Goal: Information Seeking & Learning: Find specific fact

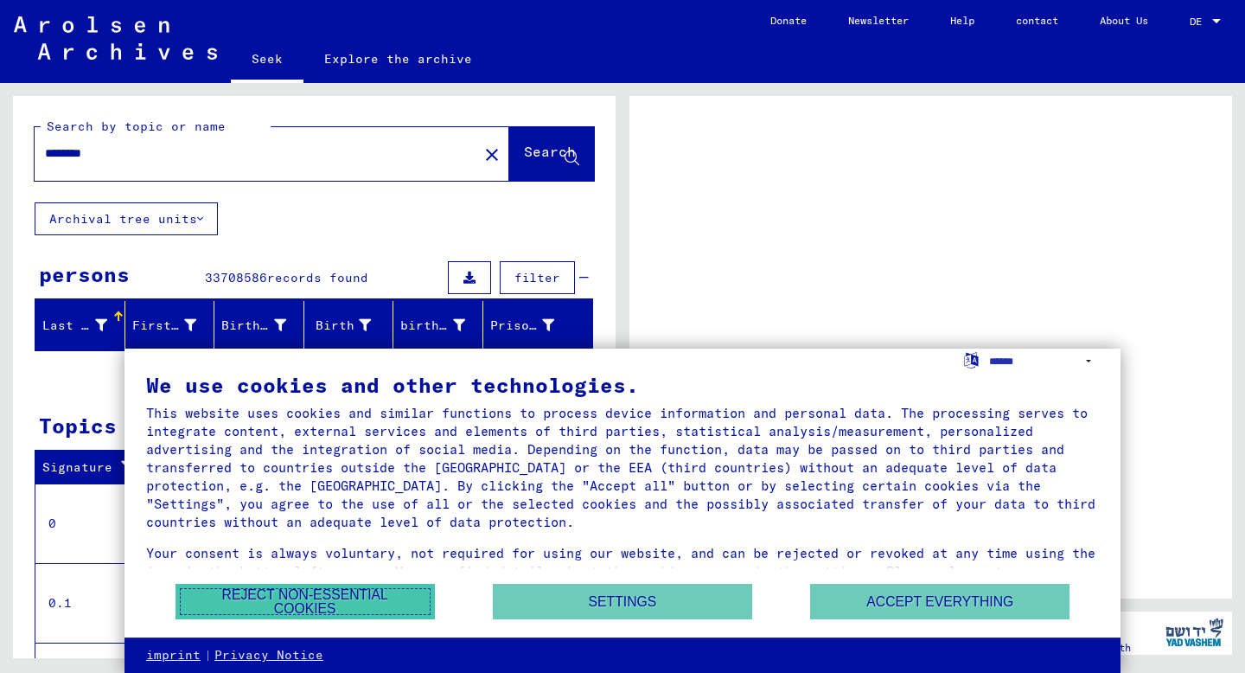
click at [389, 602] on font "Reject non-essential cookies" at bounding box center [305, 602] width 220 height 28
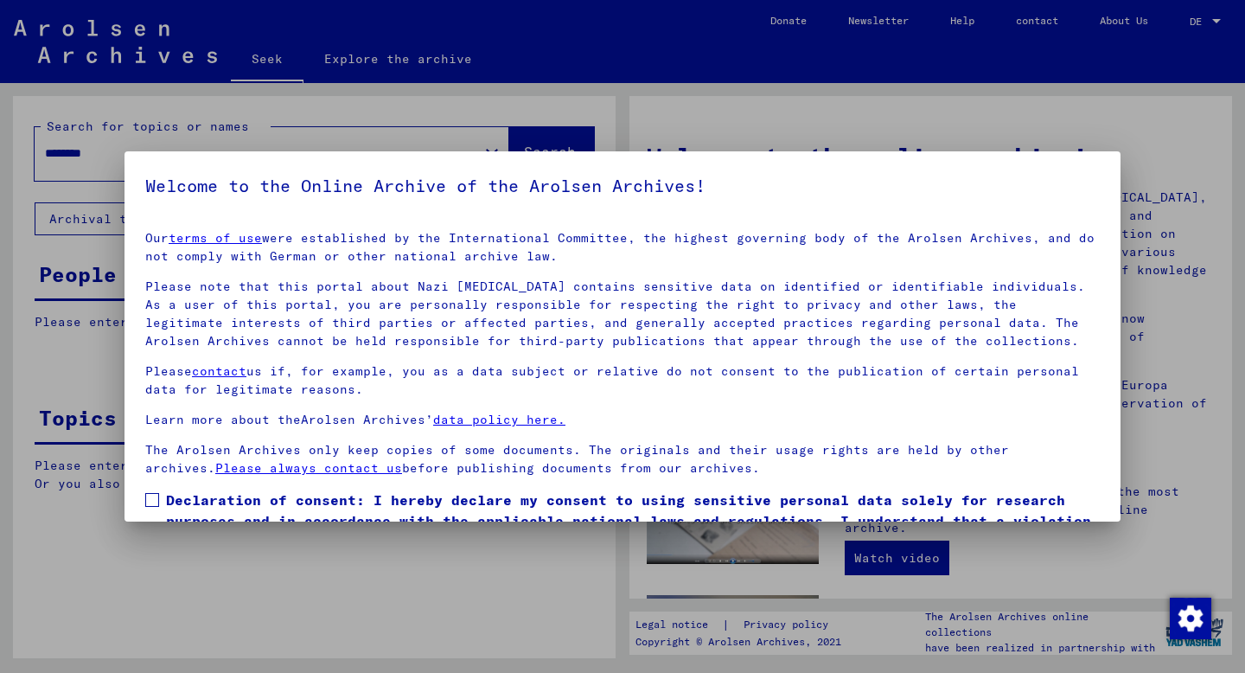
scroll to position [93, 0]
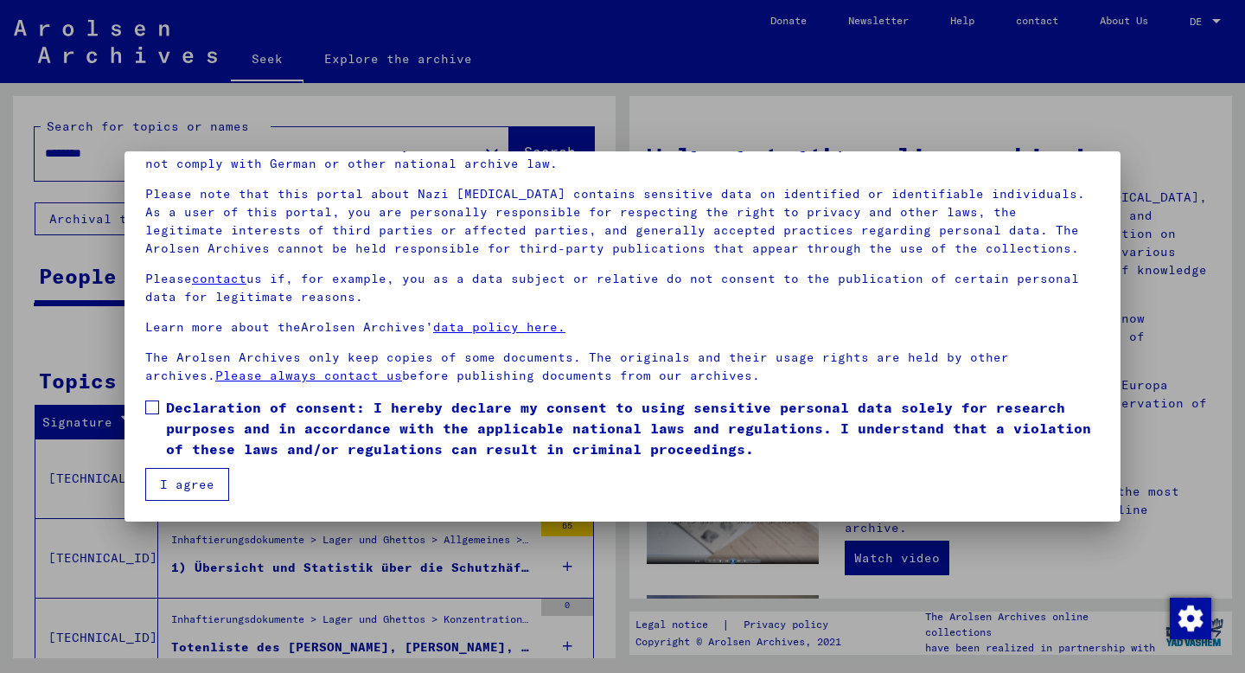
click at [150, 412] on span at bounding box center [152, 407] width 14 height 14
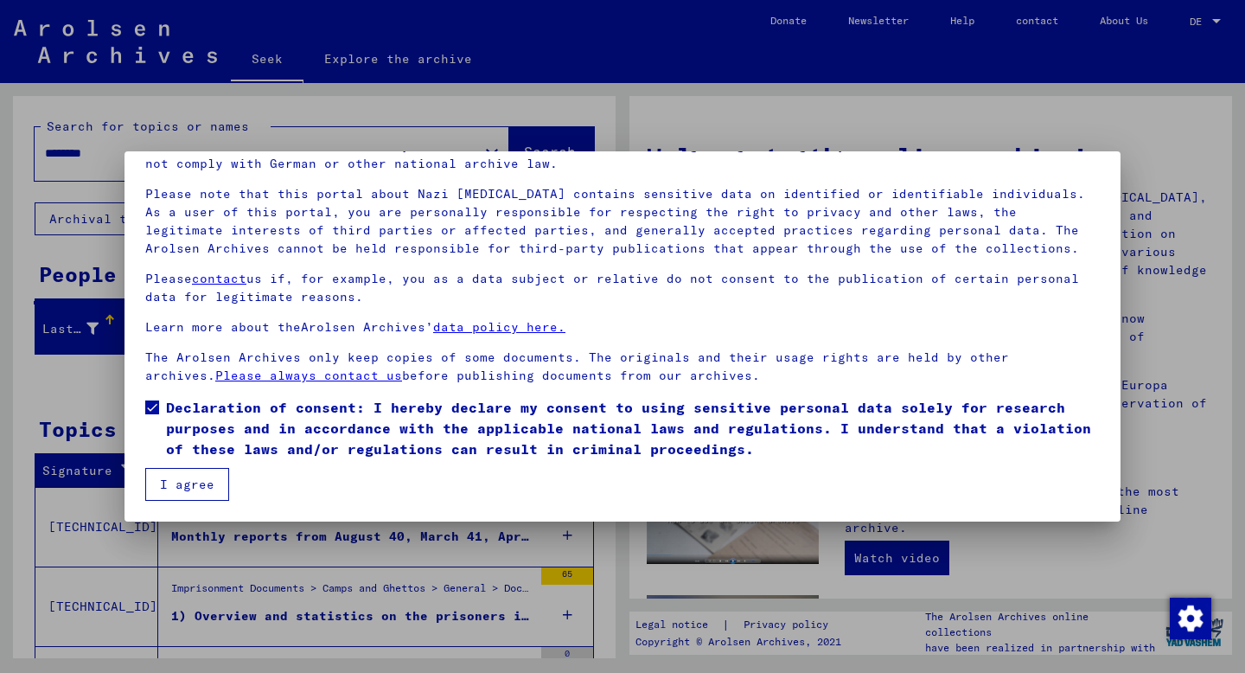
click at [184, 489] on font "I agree" at bounding box center [187, 484] width 54 height 16
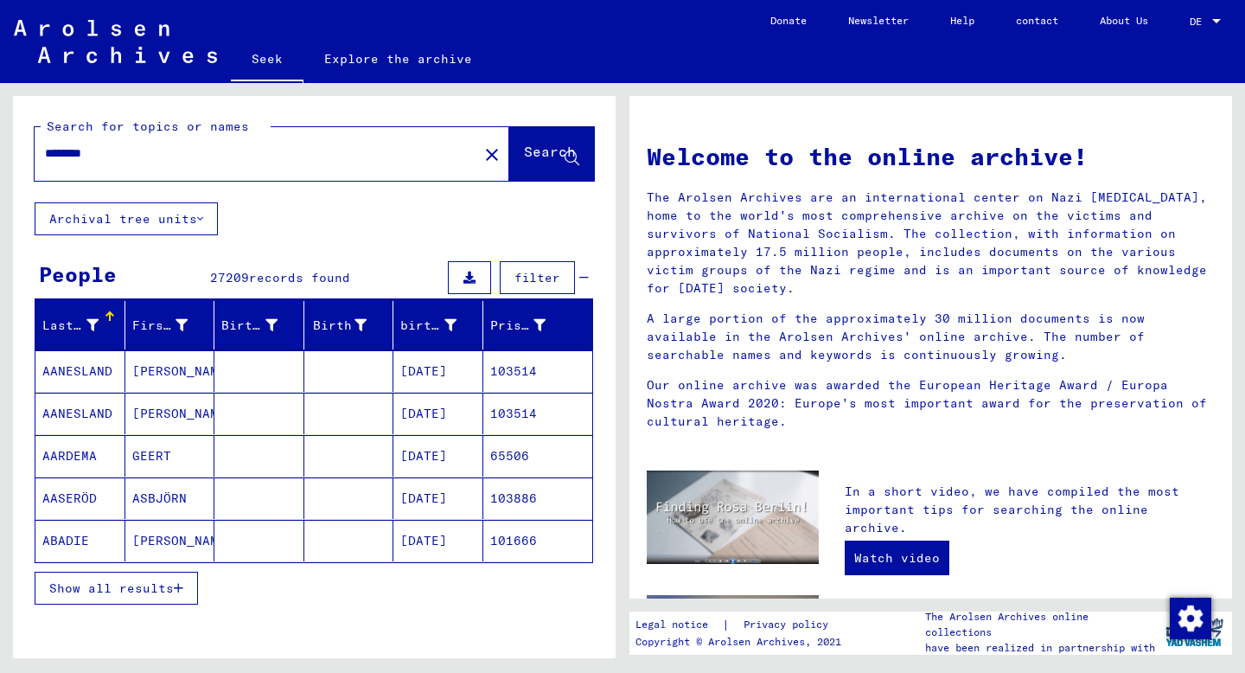
click at [137, 223] on font "Archival tree units" at bounding box center [123, 219] width 148 height 16
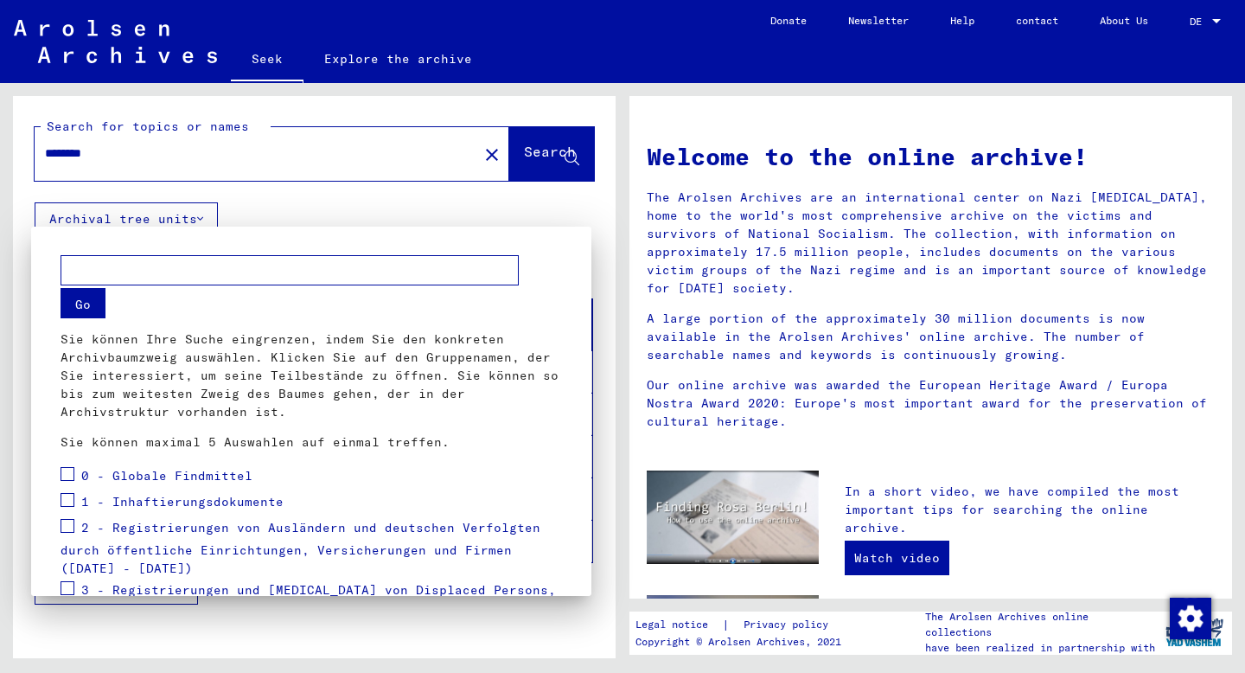
click at [317, 217] on div at bounding box center [622, 336] width 1245 height 673
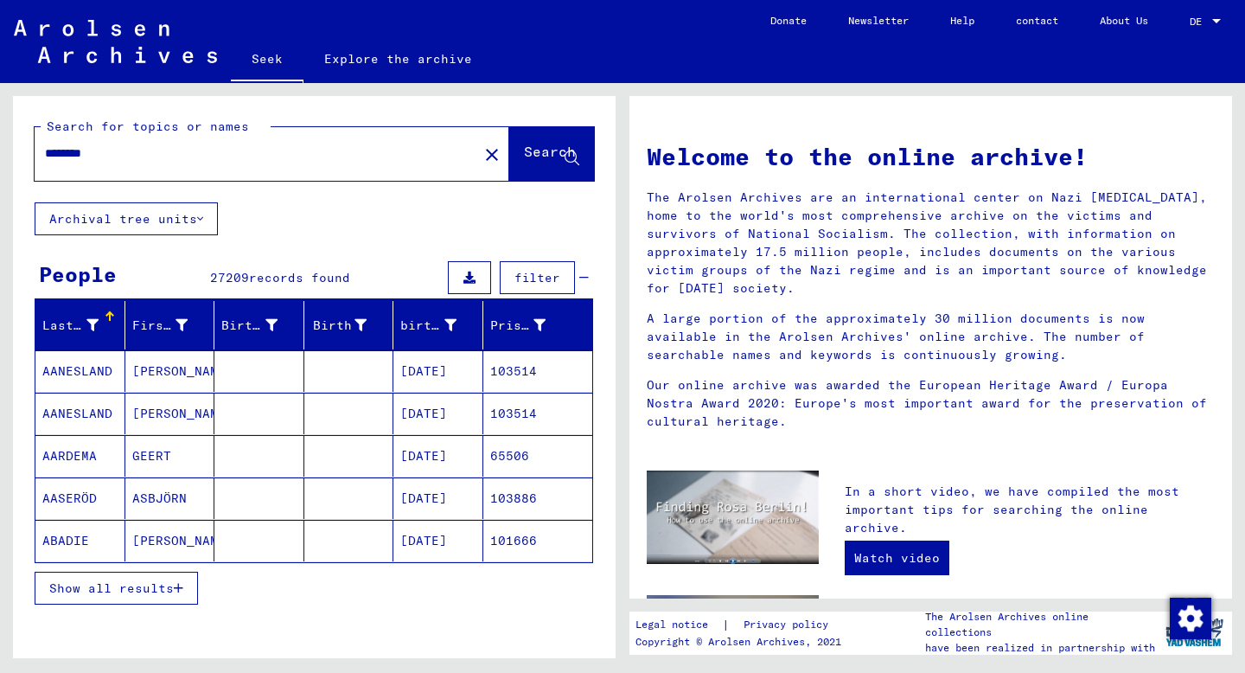
click at [1218, 19] on div at bounding box center [1216, 21] width 9 height 4
click at [1188, 30] on span "English" at bounding box center [1173, 30] width 42 height 13
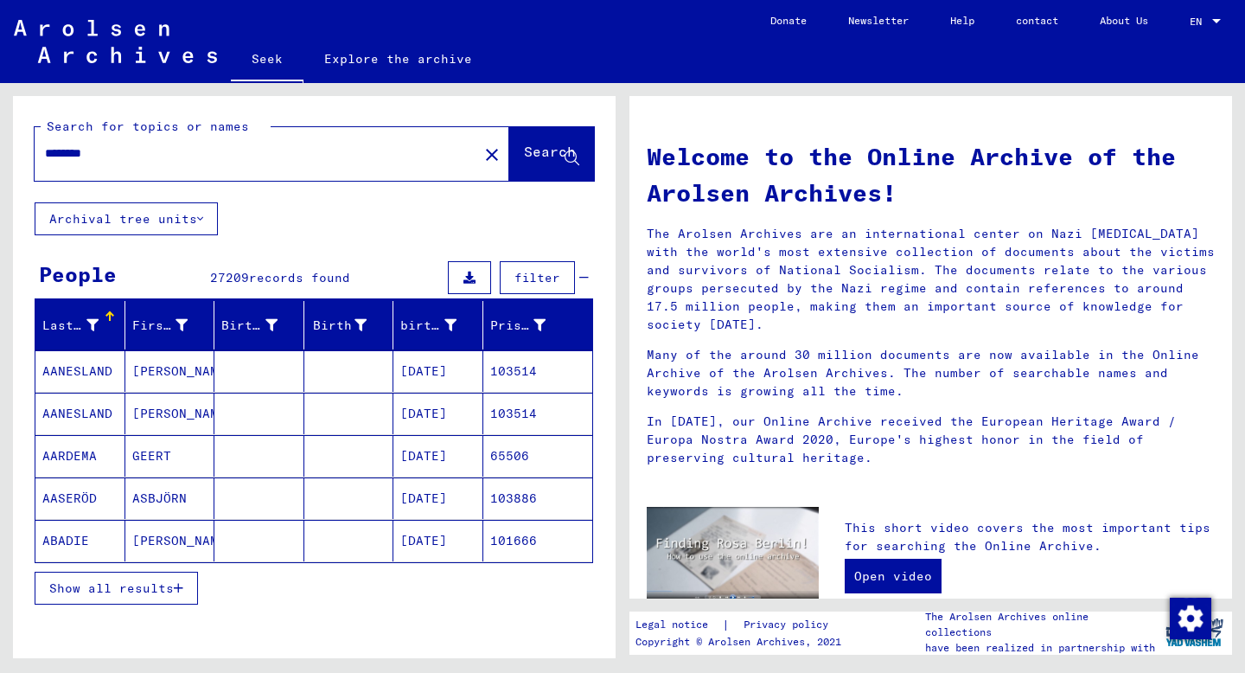
click at [189, 213] on font "Archival tree units" at bounding box center [123, 219] width 148 height 16
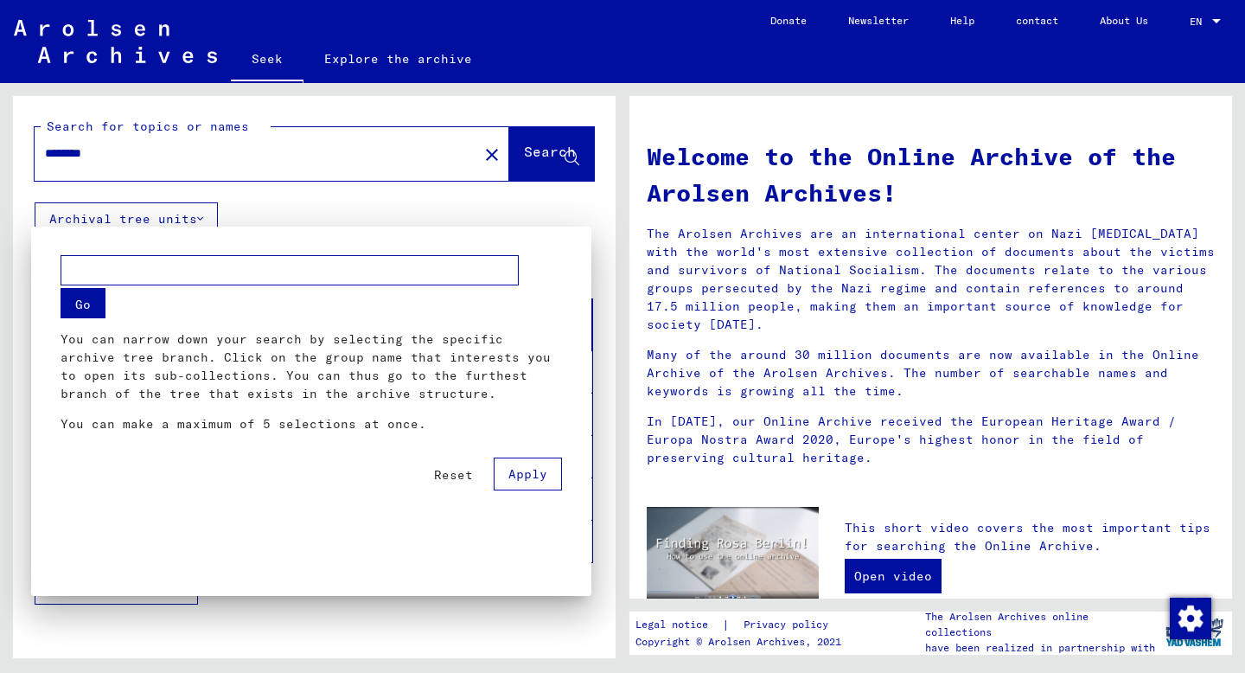
click at [189, 213] on div at bounding box center [622, 336] width 1245 height 673
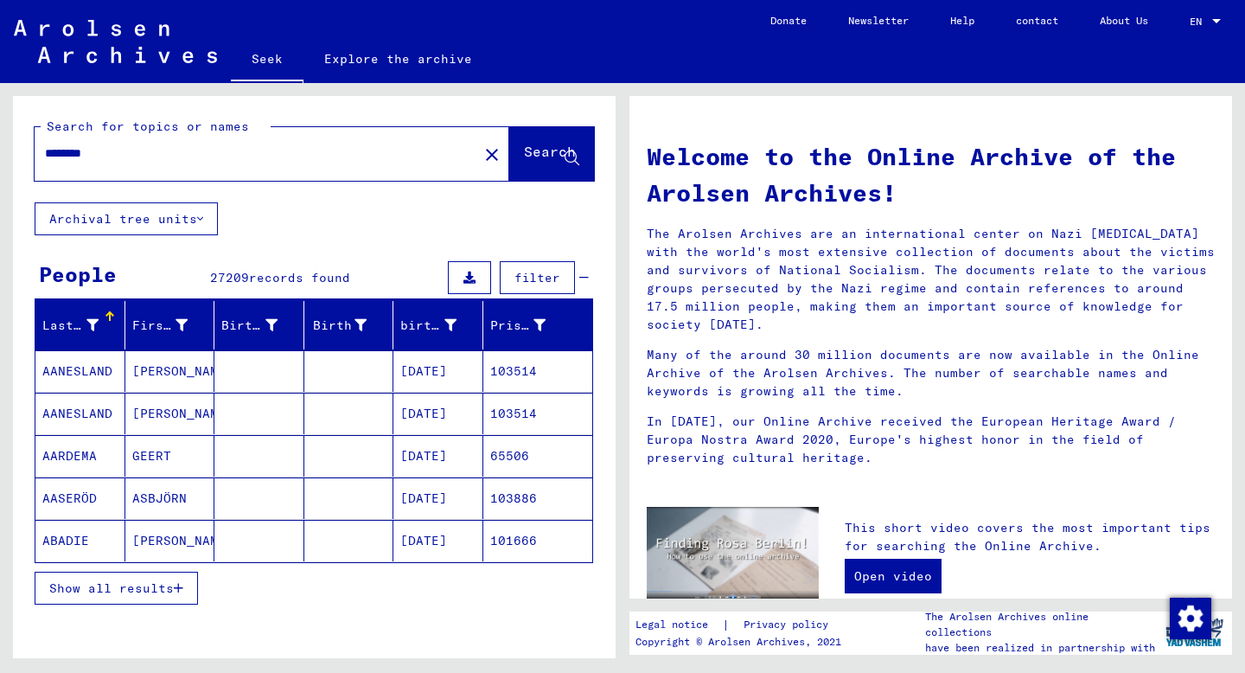
click at [87, 326] on font "Last name" at bounding box center [77, 325] width 70 height 16
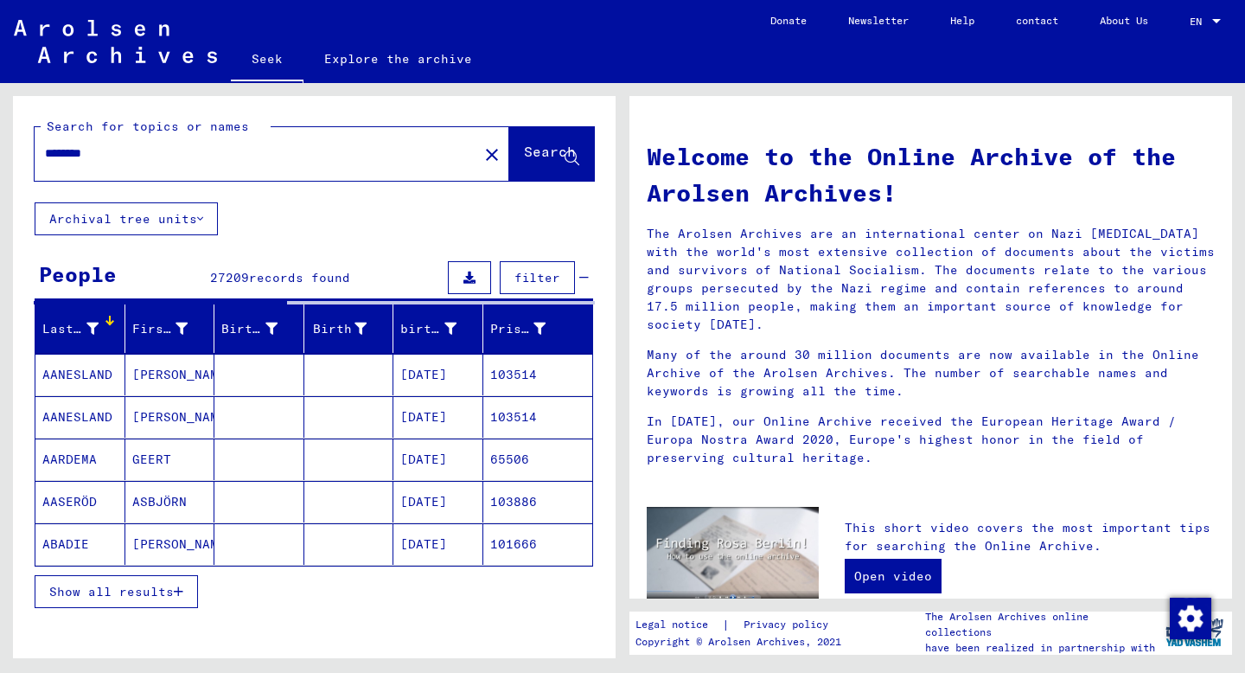
click at [47, 155] on input "********" at bounding box center [251, 153] width 412 height 18
drag, startPoint x: 116, startPoint y: 150, endPoint x: 4, endPoint y: 144, distance: 111.7
click at [4, 144] on div "Search for topics or names ******** close Search Archival tree units People 272…" at bounding box center [311, 370] width 623 height 575
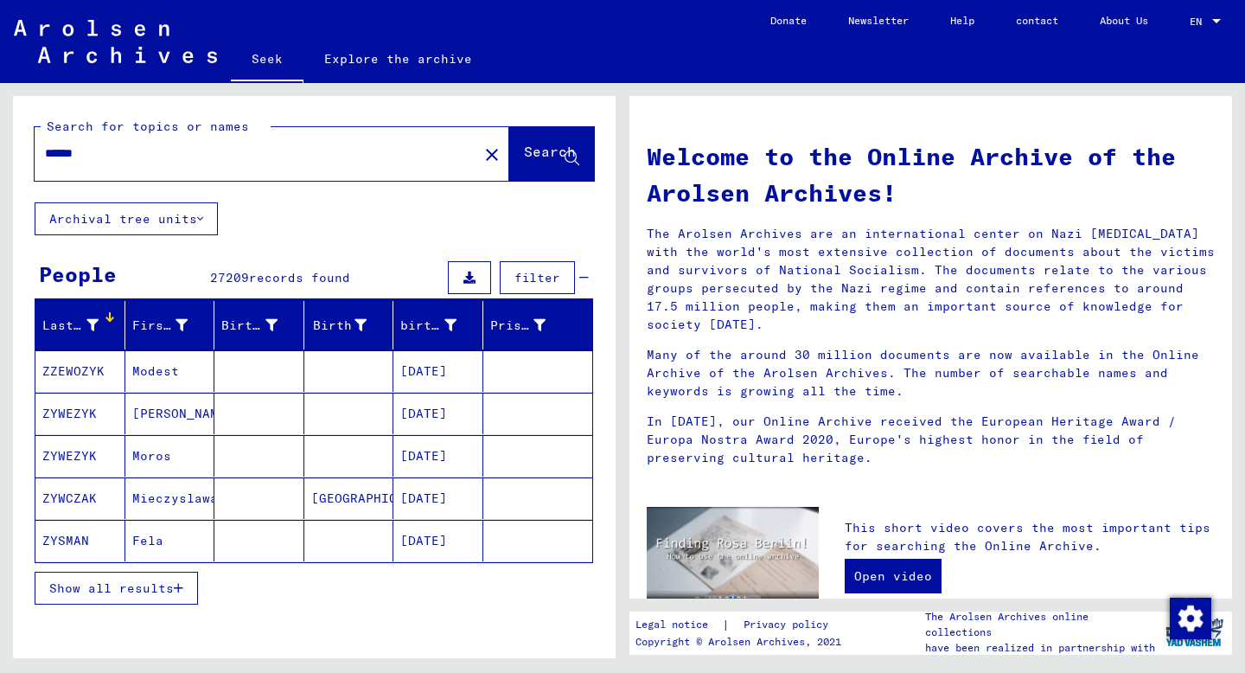
type input "******"
click at [529, 158] on font "Search" at bounding box center [550, 151] width 52 height 17
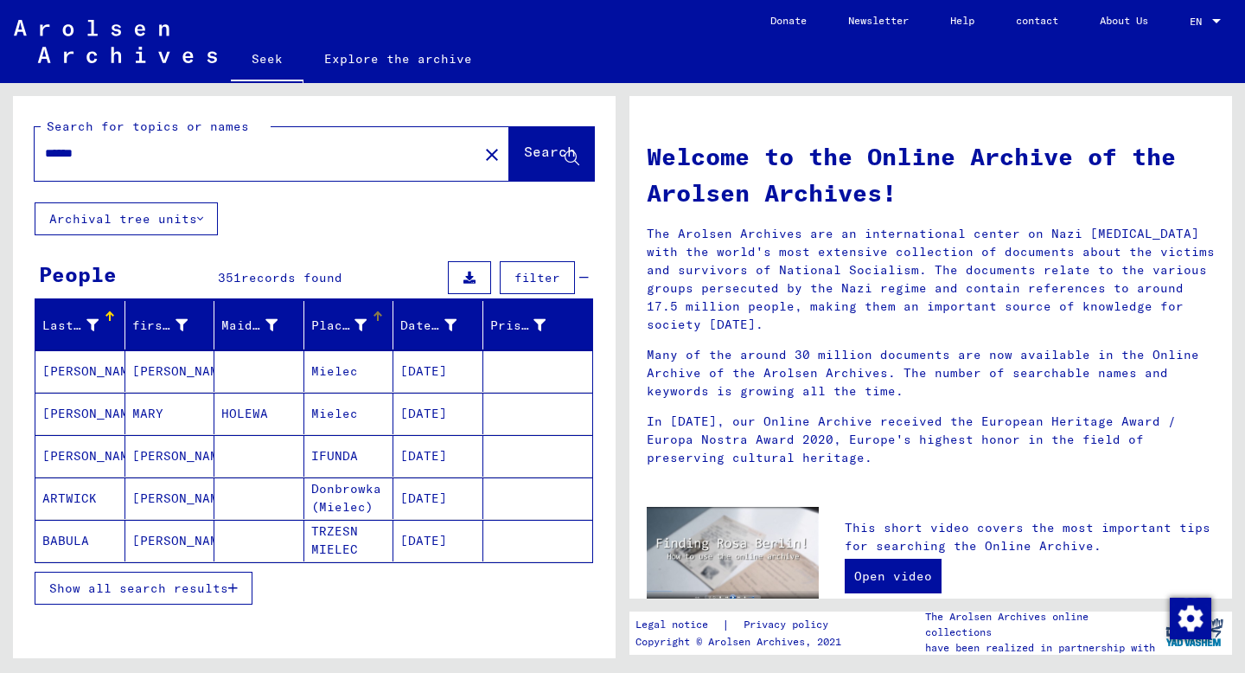
click at [385, 319] on div "Place of Birth" at bounding box center [352, 325] width 82 height 28
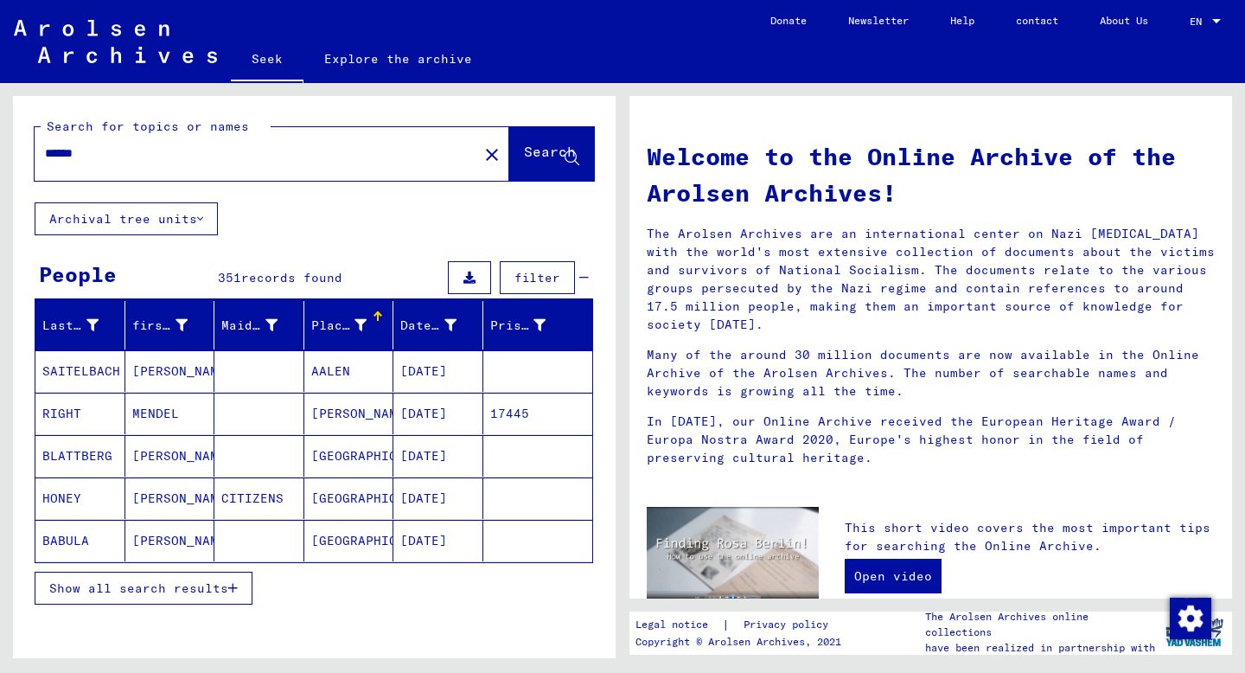
click at [378, 321] on div at bounding box center [378, 316] width 10 height 10
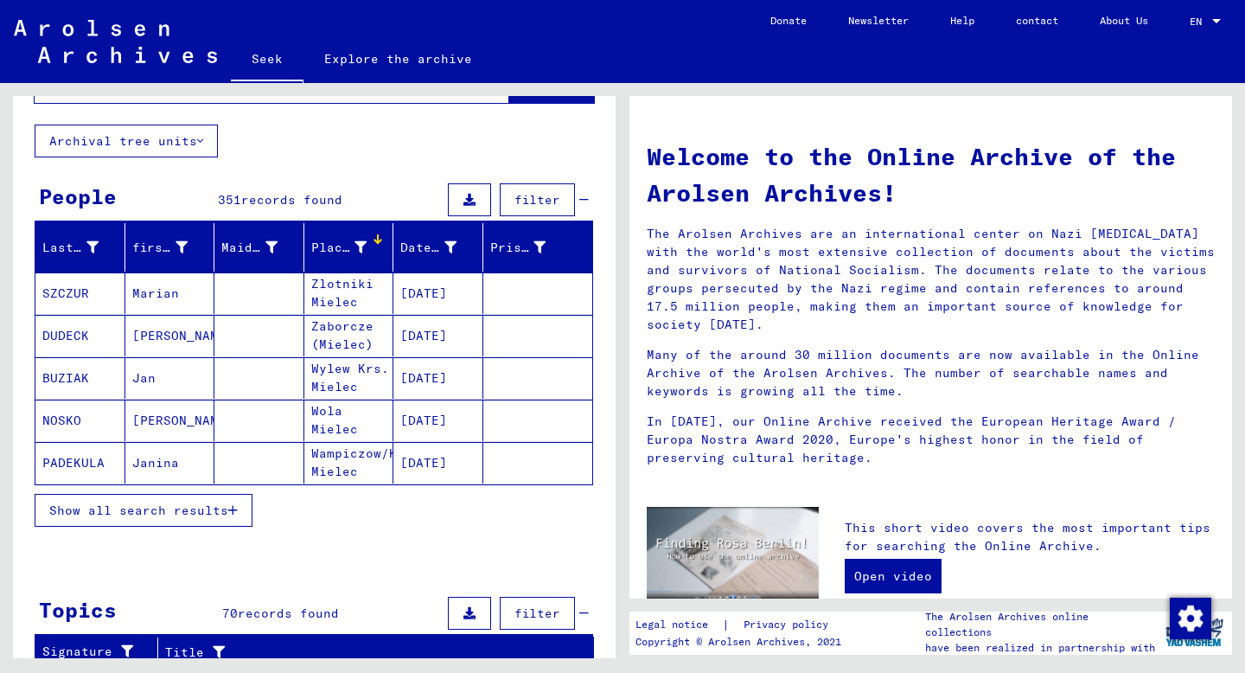
scroll to position [79, 0]
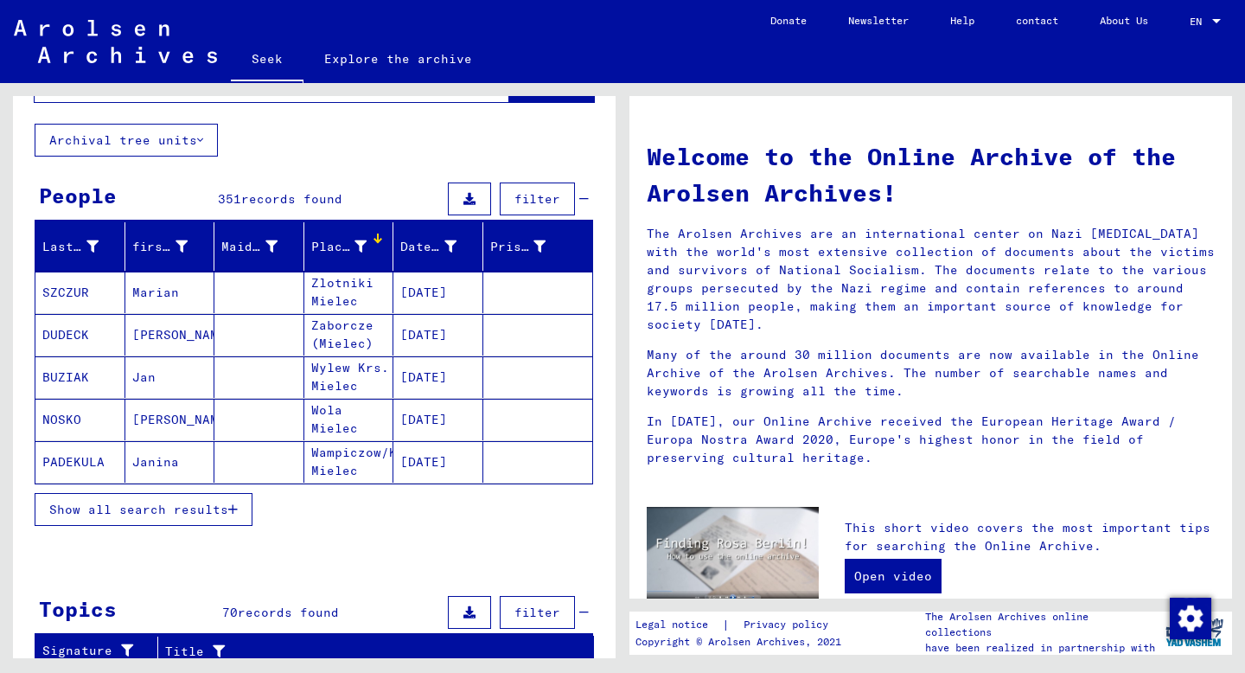
click at [151, 515] on font "Show all search results" at bounding box center [138, 510] width 179 height 16
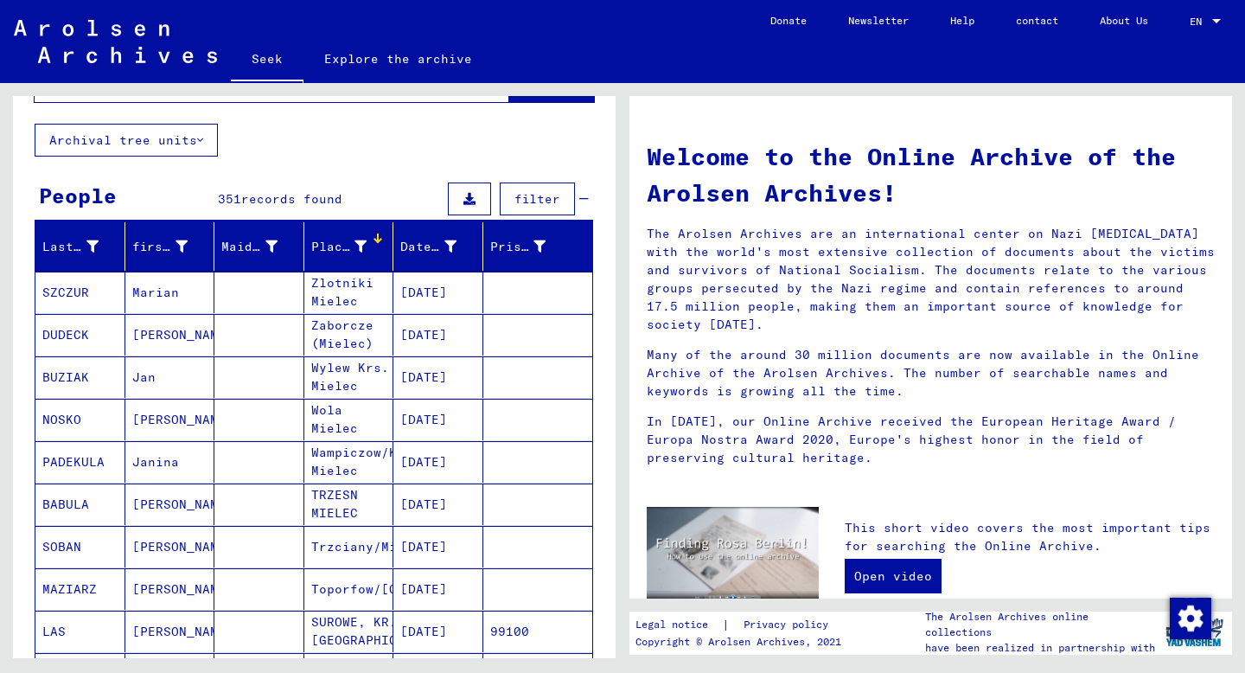
click at [534, 212] on button "filter" at bounding box center [537, 198] width 75 height 33
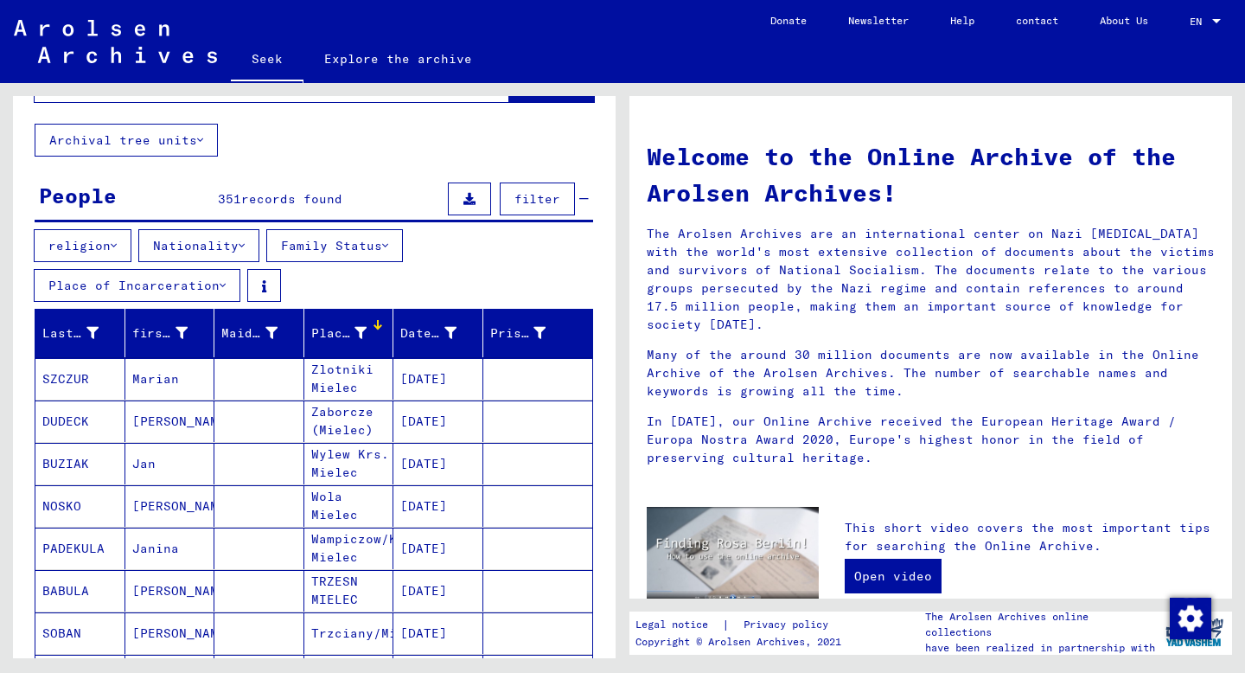
click at [225, 247] on font "Nationality" at bounding box center [196, 246] width 86 height 16
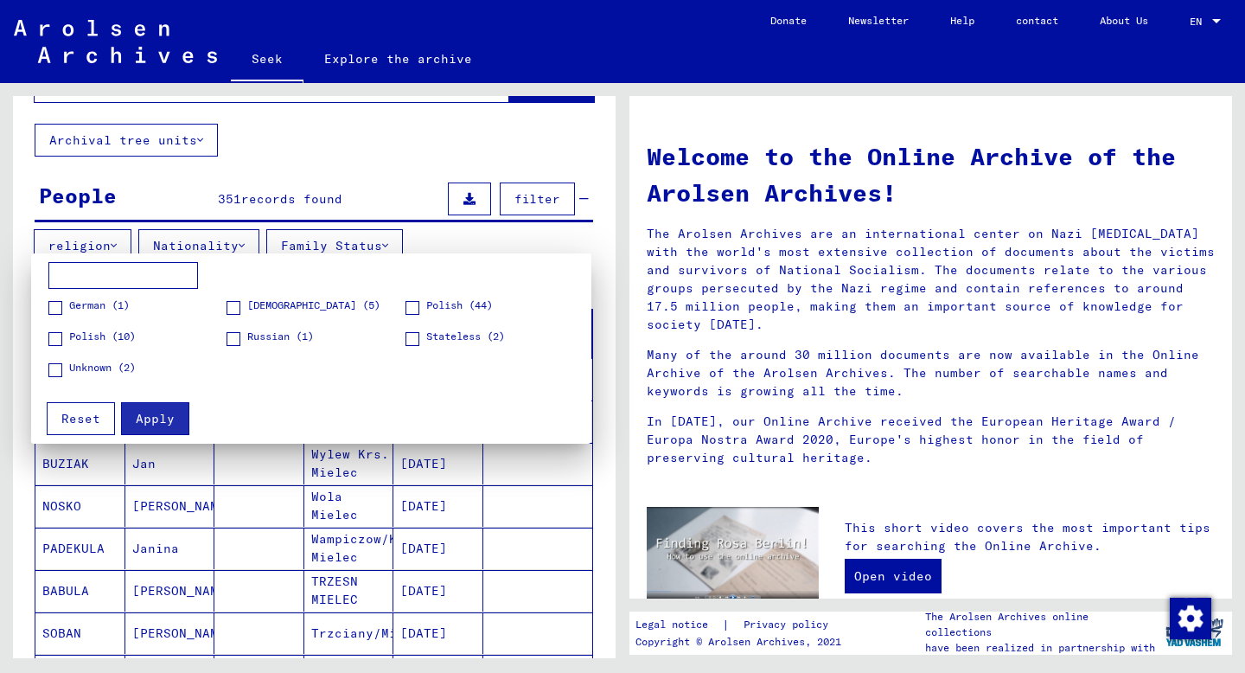
click at [406, 234] on div at bounding box center [622, 336] width 1245 height 673
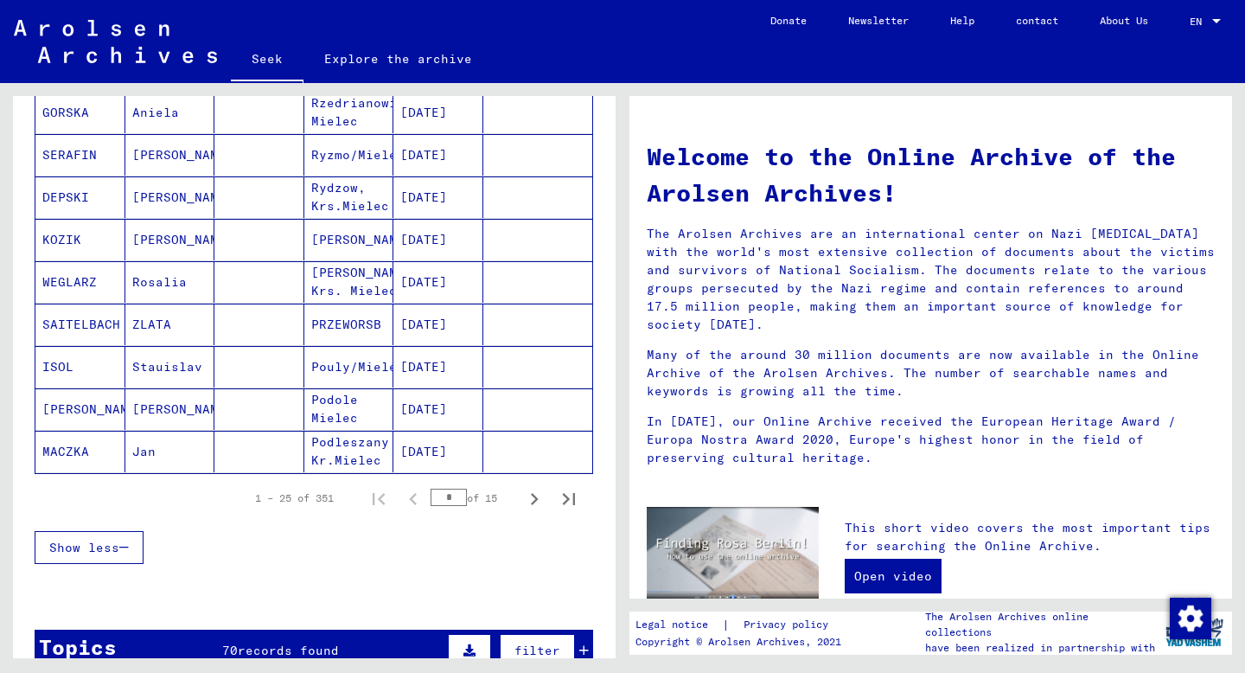
scroll to position [1025, 0]
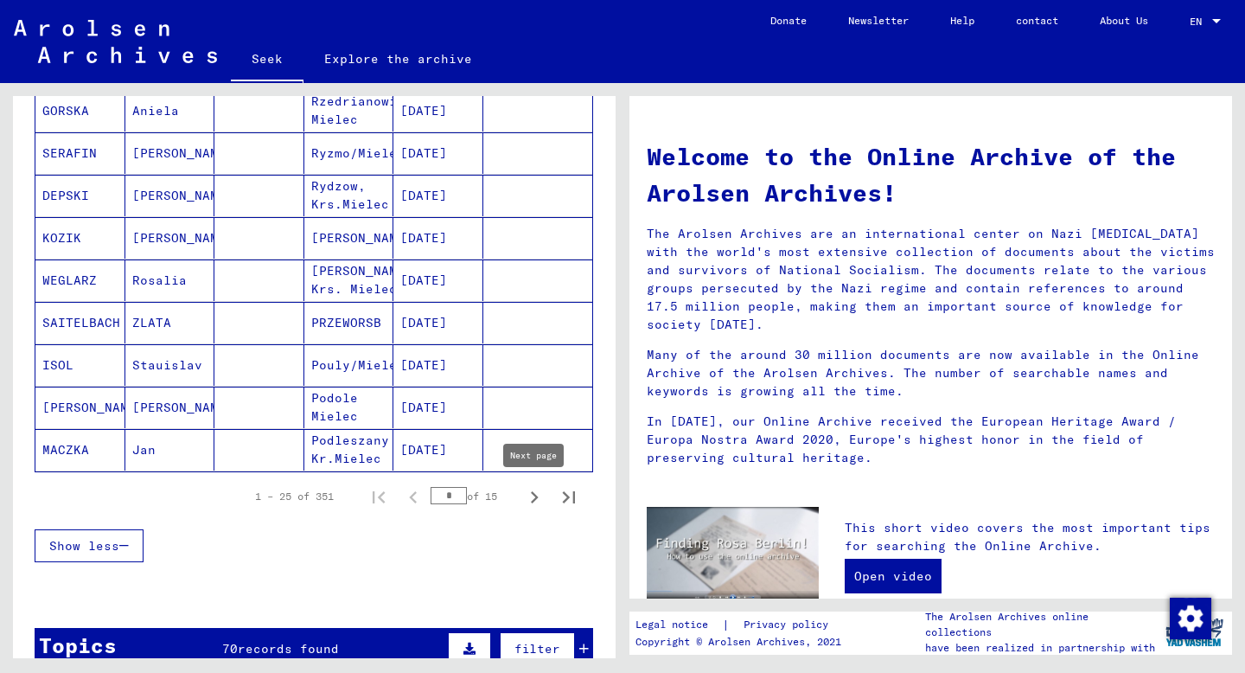
click at [529, 497] on icon "Next page" at bounding box center [534, 497] width 24 height 24
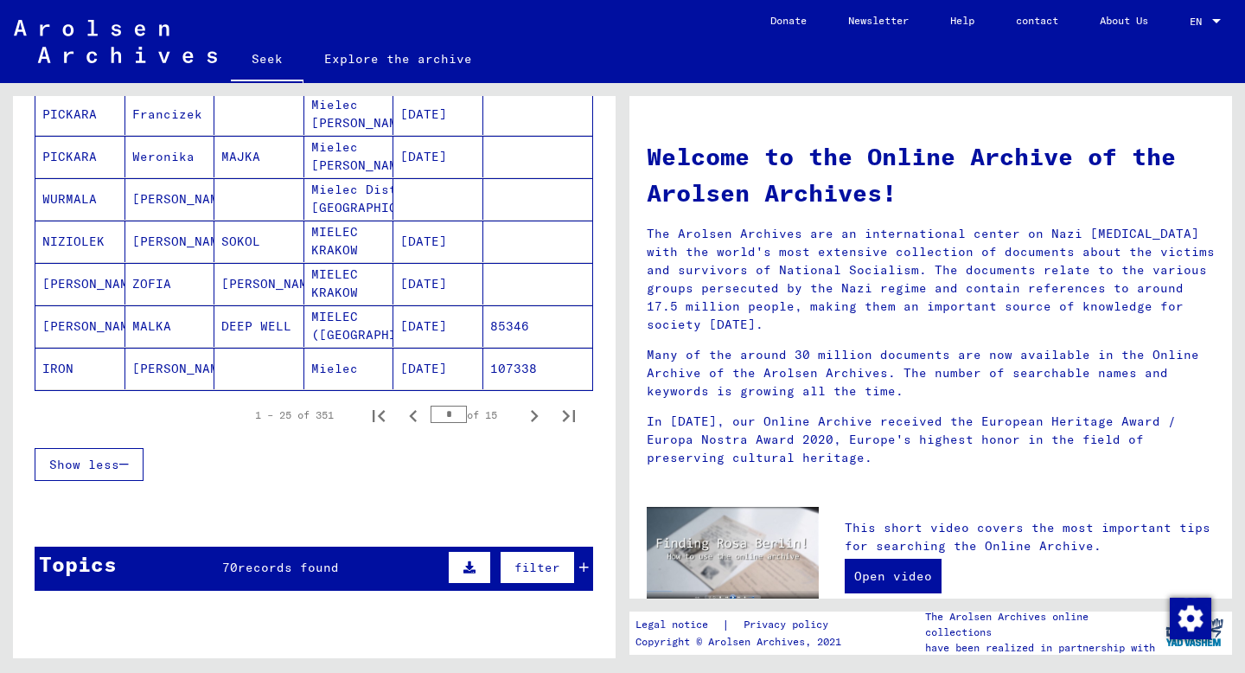
scroll to position [1147, 0]
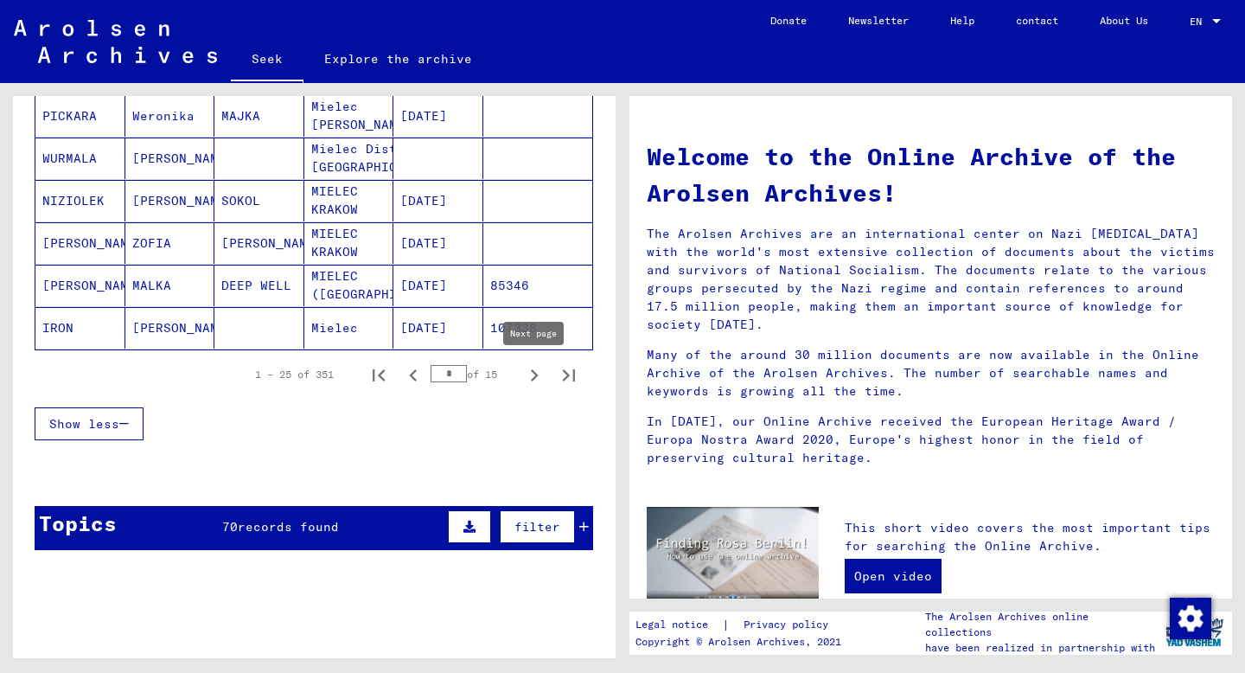
click at [535, 372] on icon "Next page" at bounding box center [534, 375] width 24 height 24
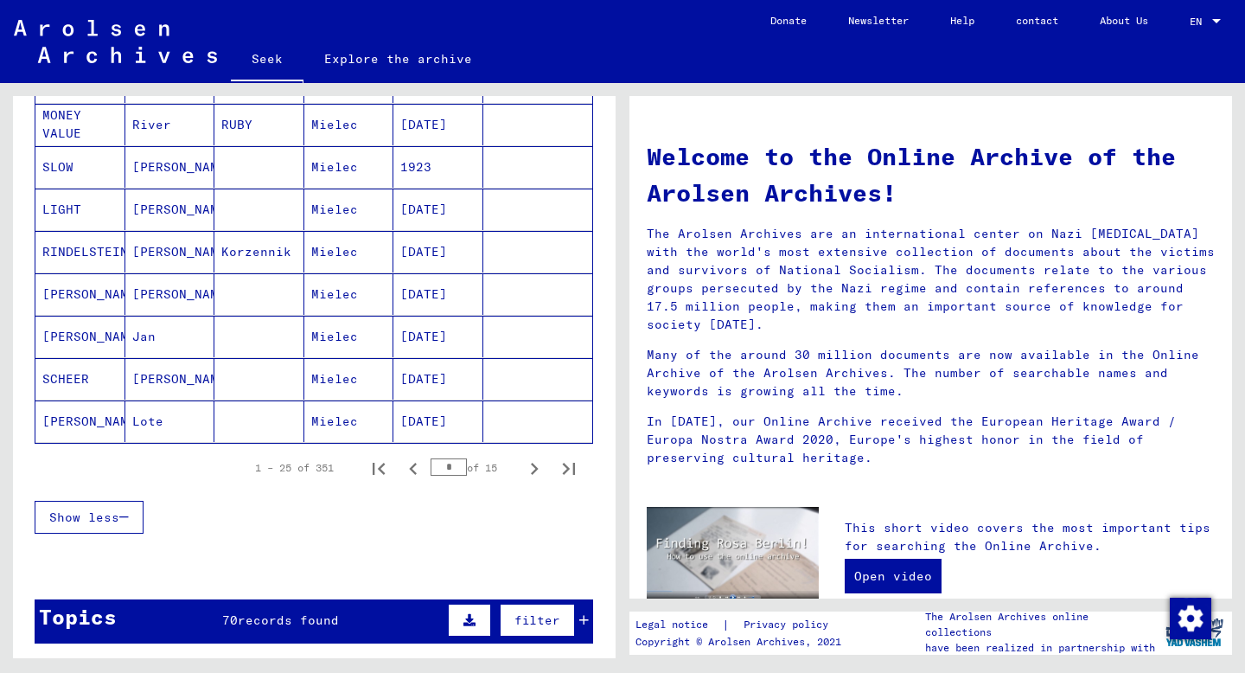
scroll to position [1205, 0]
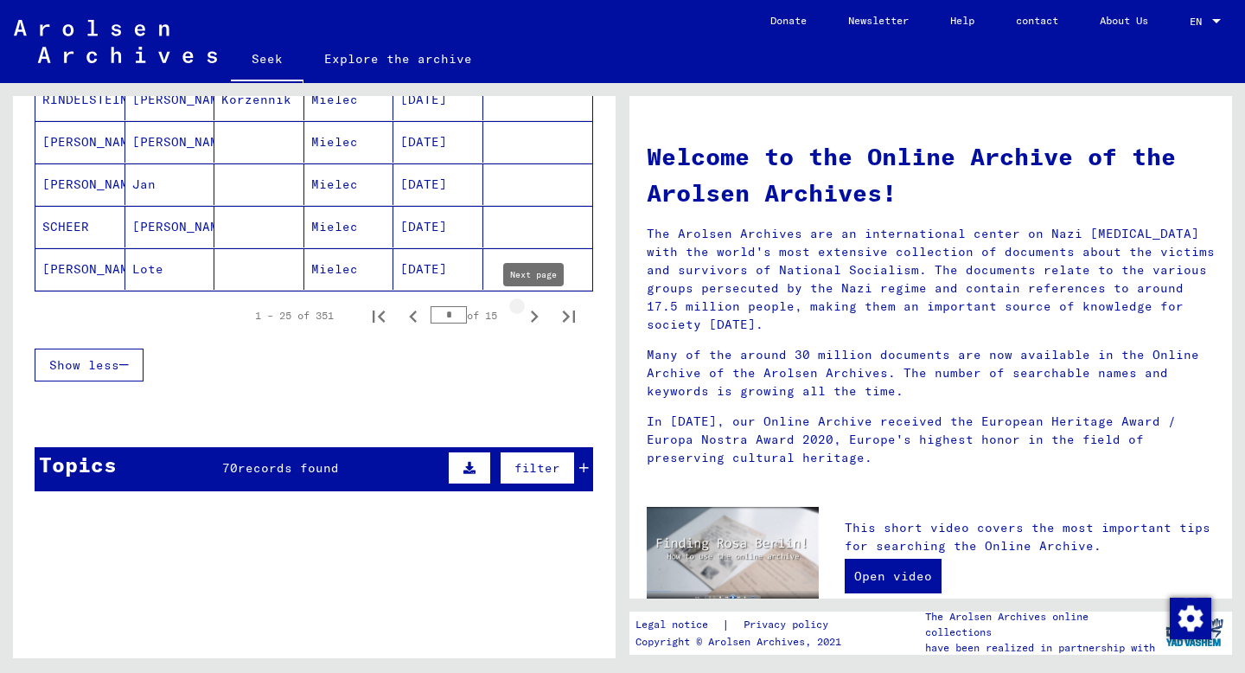
click at [529, 323] on icon "Next page" at bounding box center [534, 316] width 24 height 24
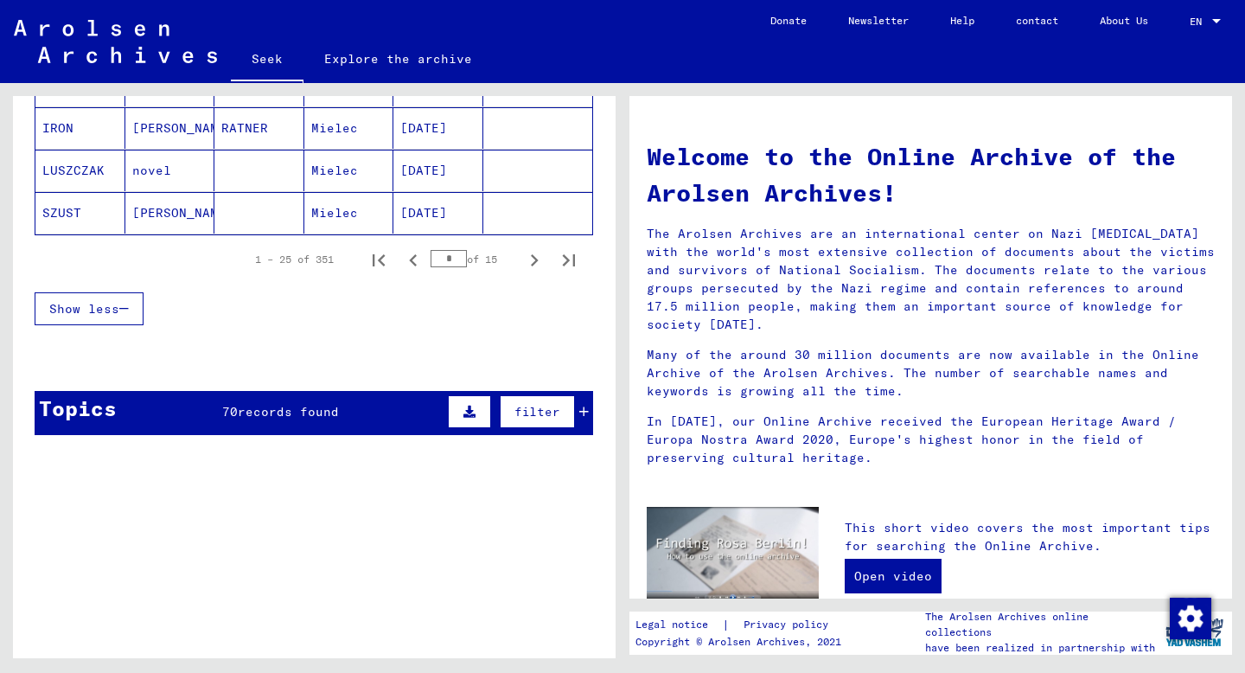
scroll to position [1270, 0]
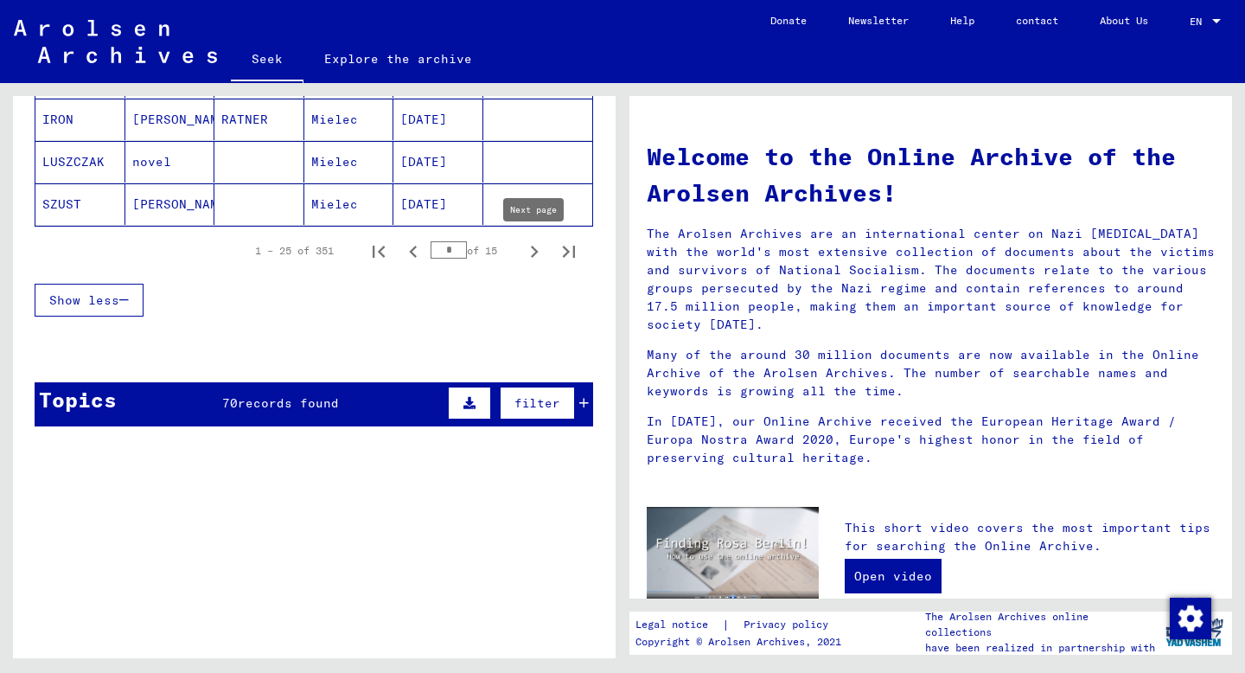
click at [534, 256] on icon "Next page" at bounding box center [534, 252] width 24 height 24
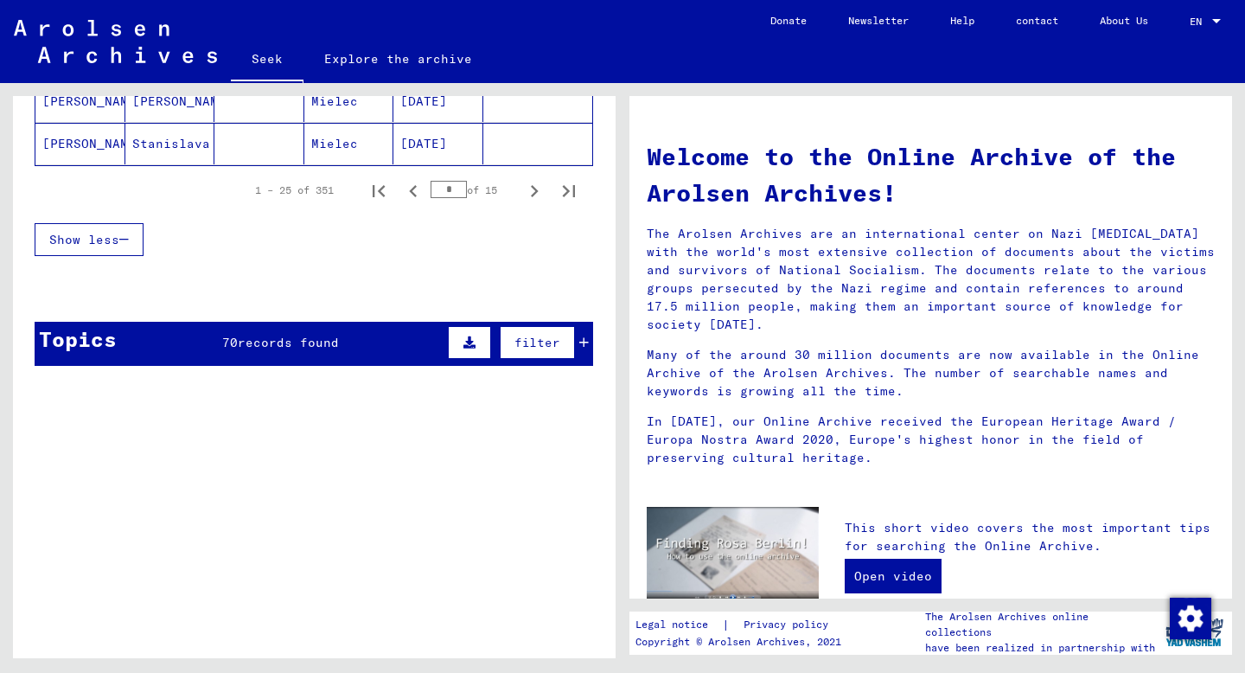
scroll to position [1328, 0]
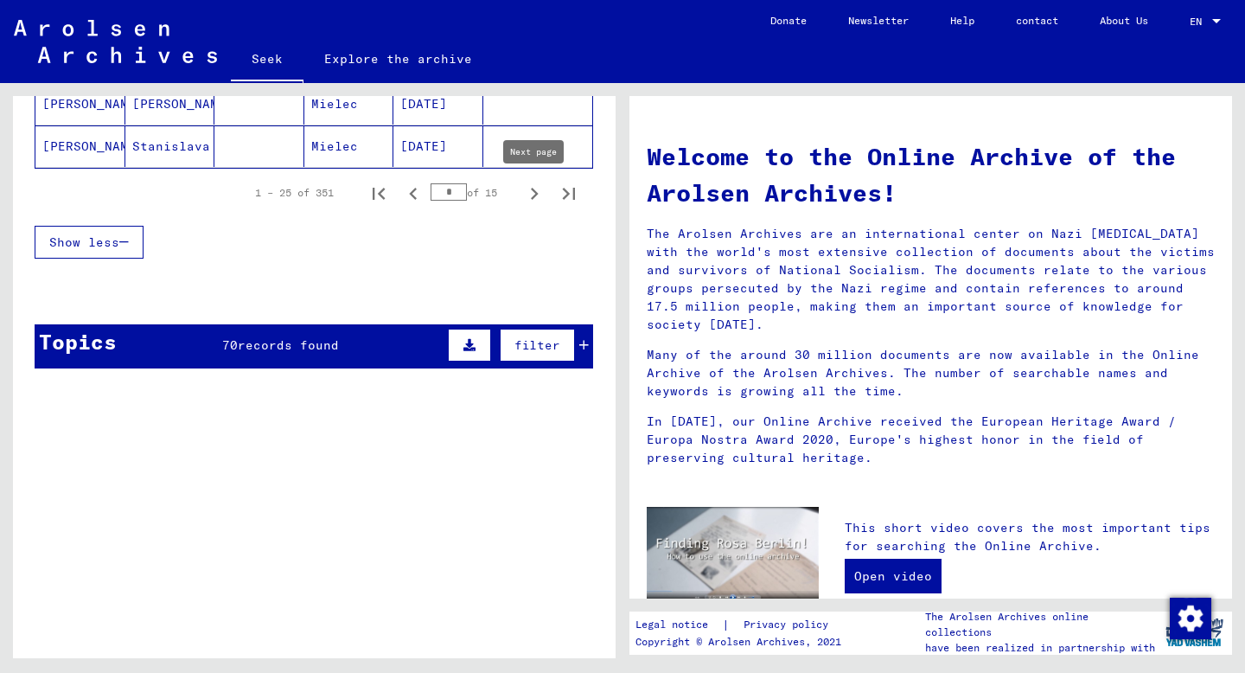
click at [538, 191] on icon "Next page" at bounding box center [534, 194] width 24 height 24
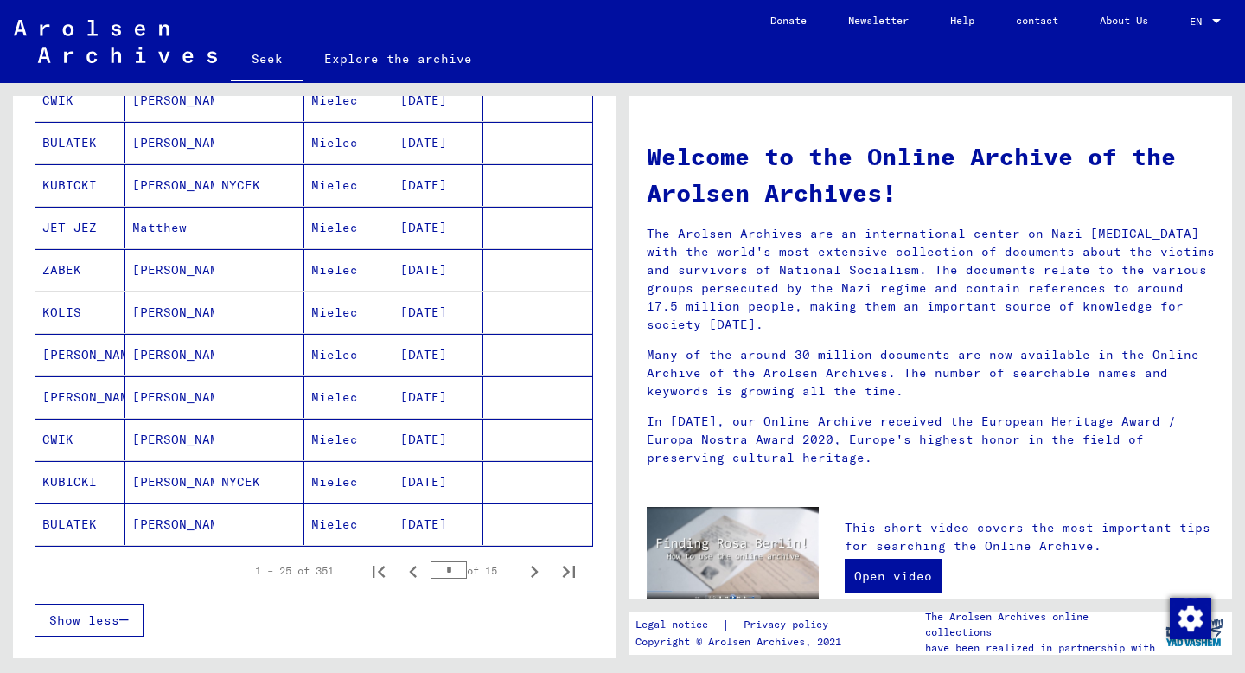
scroll to position [1084, 0]
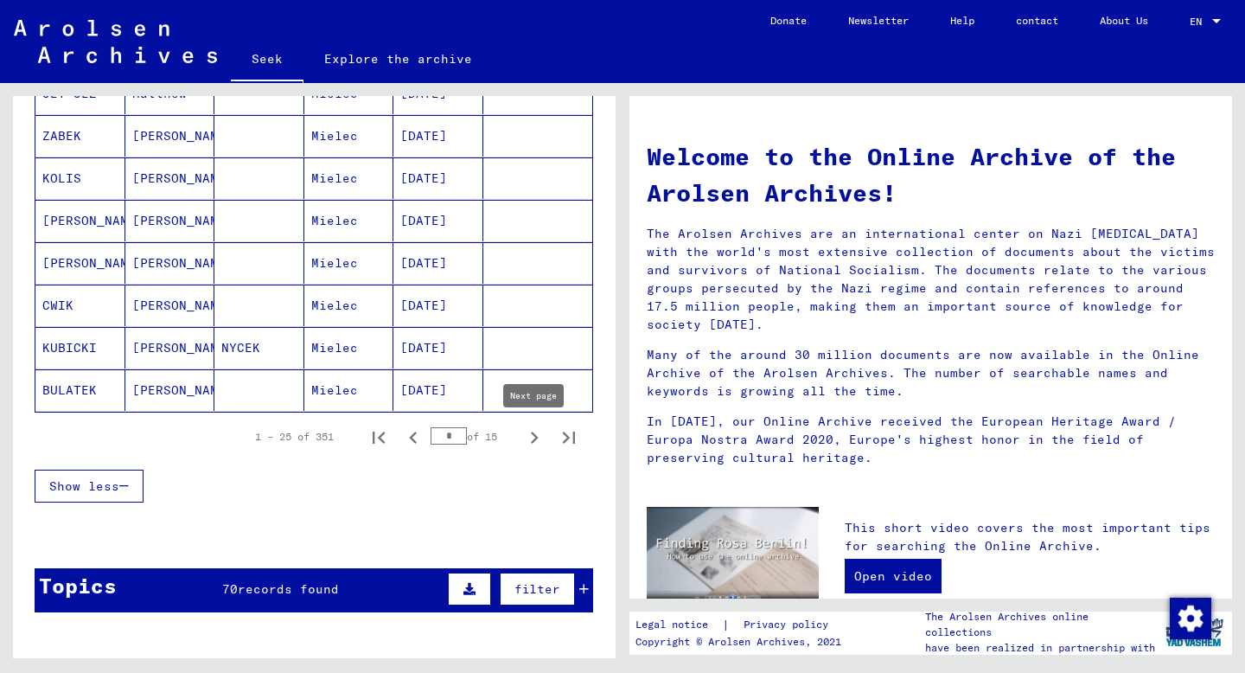
click at [538, 434] on icon "Next page" at bounding box center [534, 437] width 24 height 24
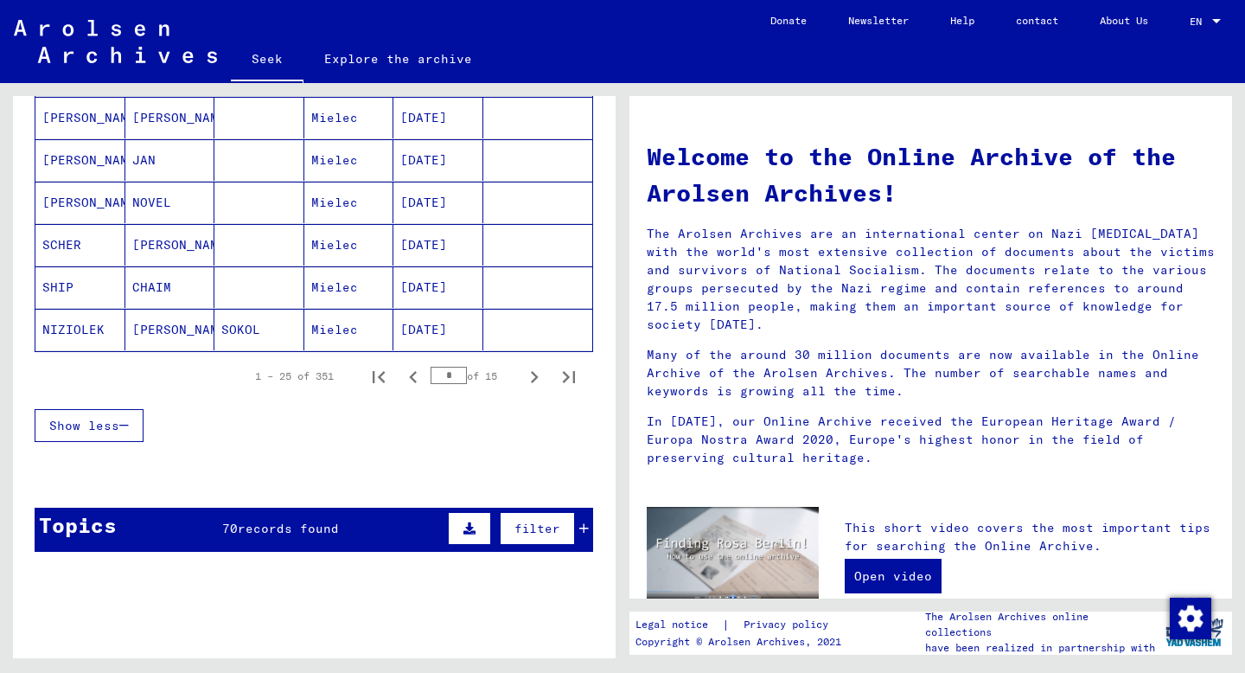
scroll to position [1190, 0]
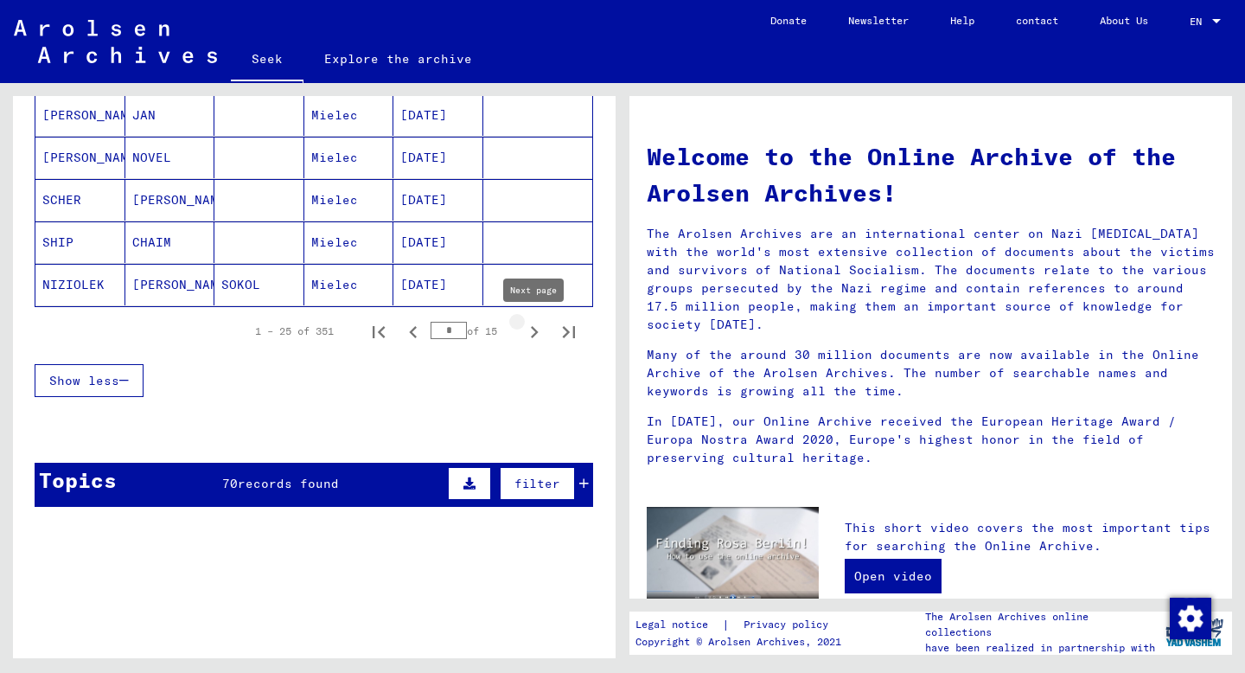
click at [533, 331] on icon "Next page" at bounding box center [534, 332] width 24 height 24
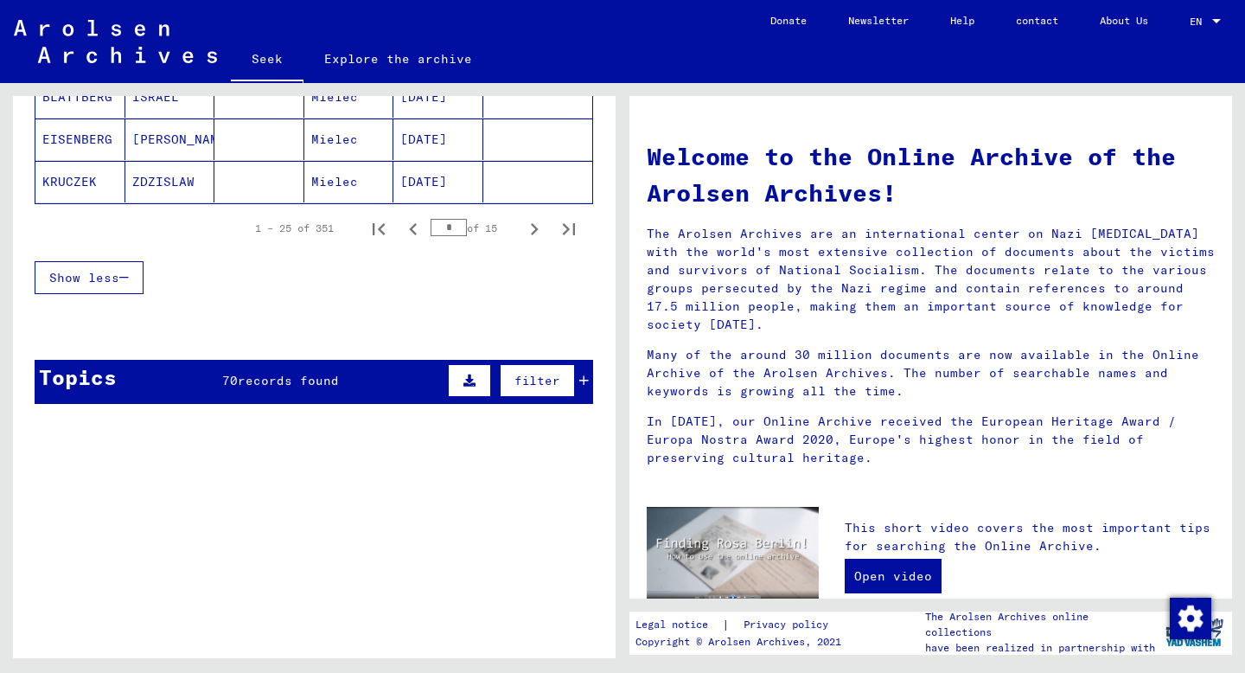
scroll to position [1237, 0]
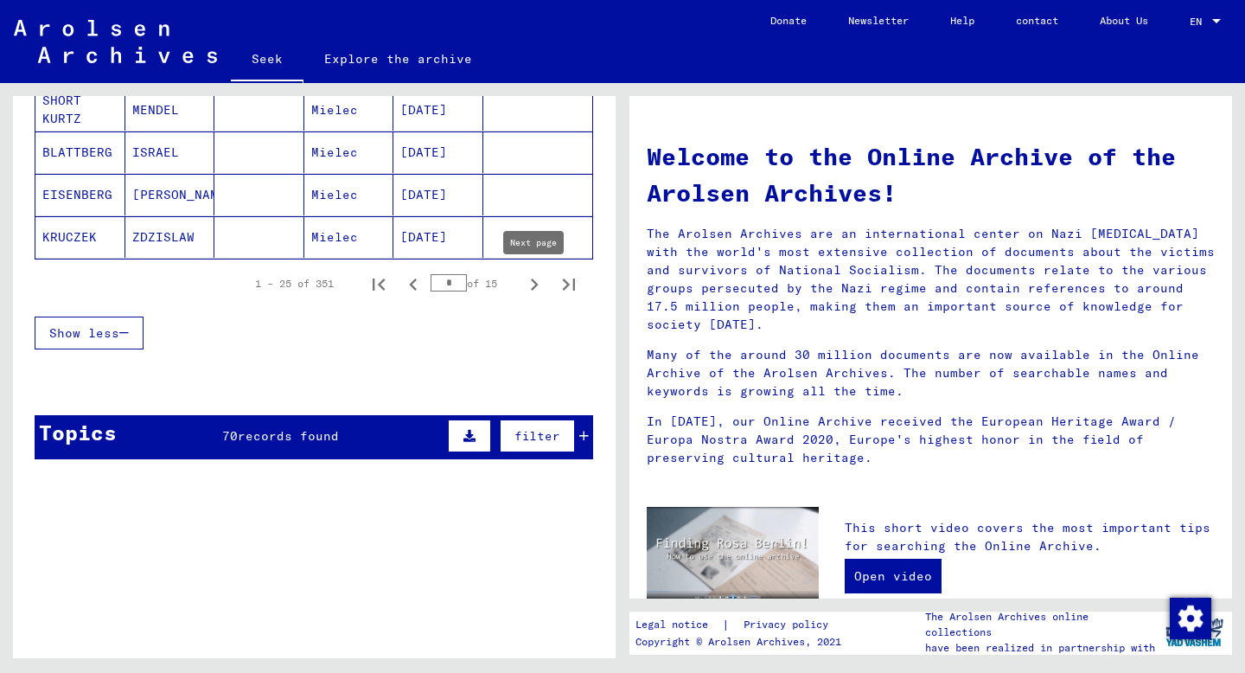
click at [539, 279] on icon "Next page" at bounding box center [534, 284] width 24 height 24
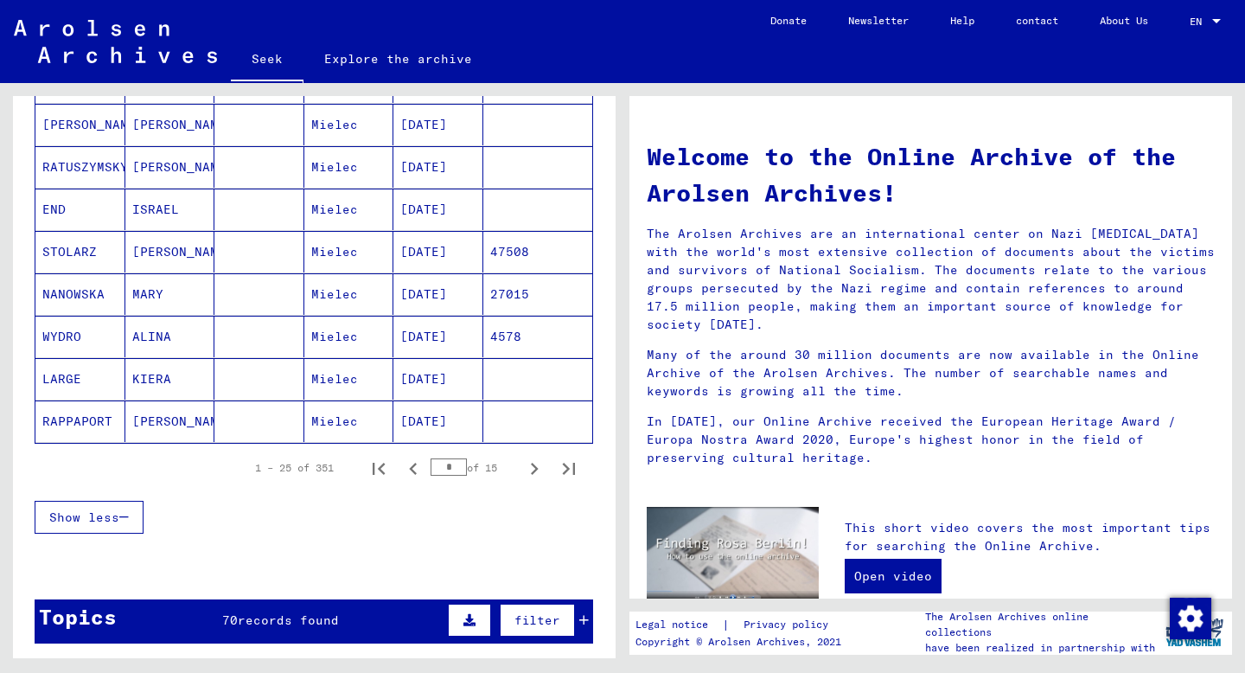
scroll to position [1087, 0]
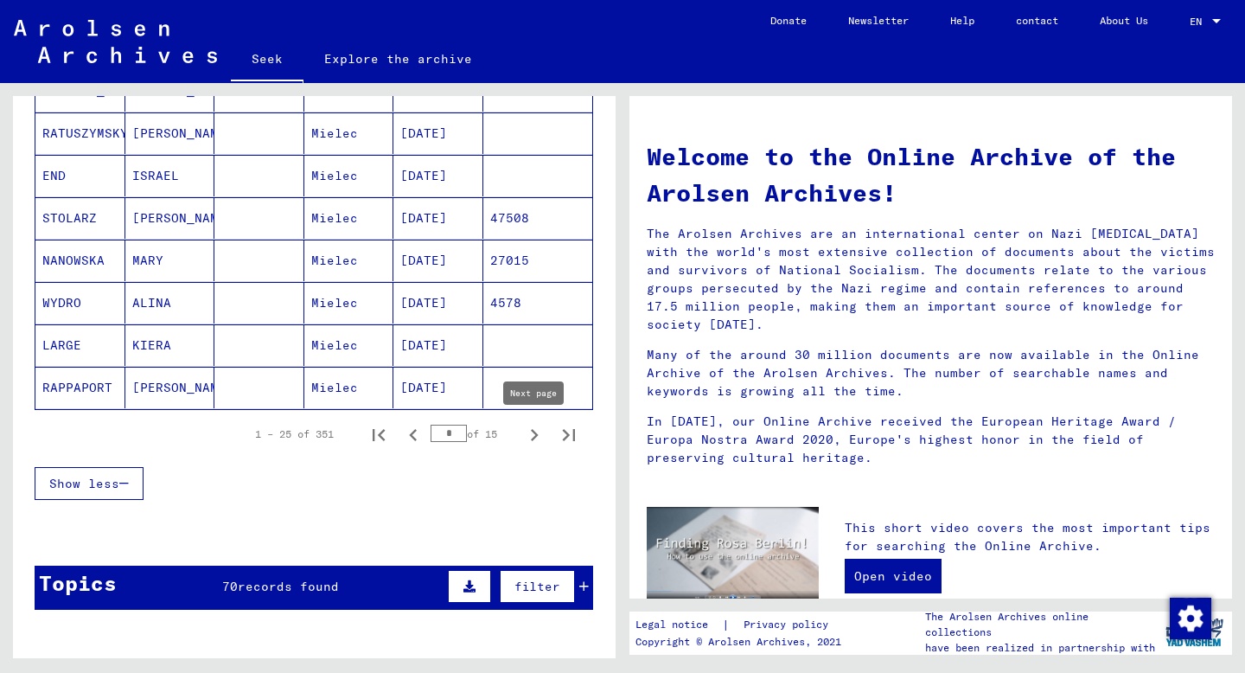
click at [534, 435] on icon "Next page" at bounding box center [534, 435] width 24 height 24
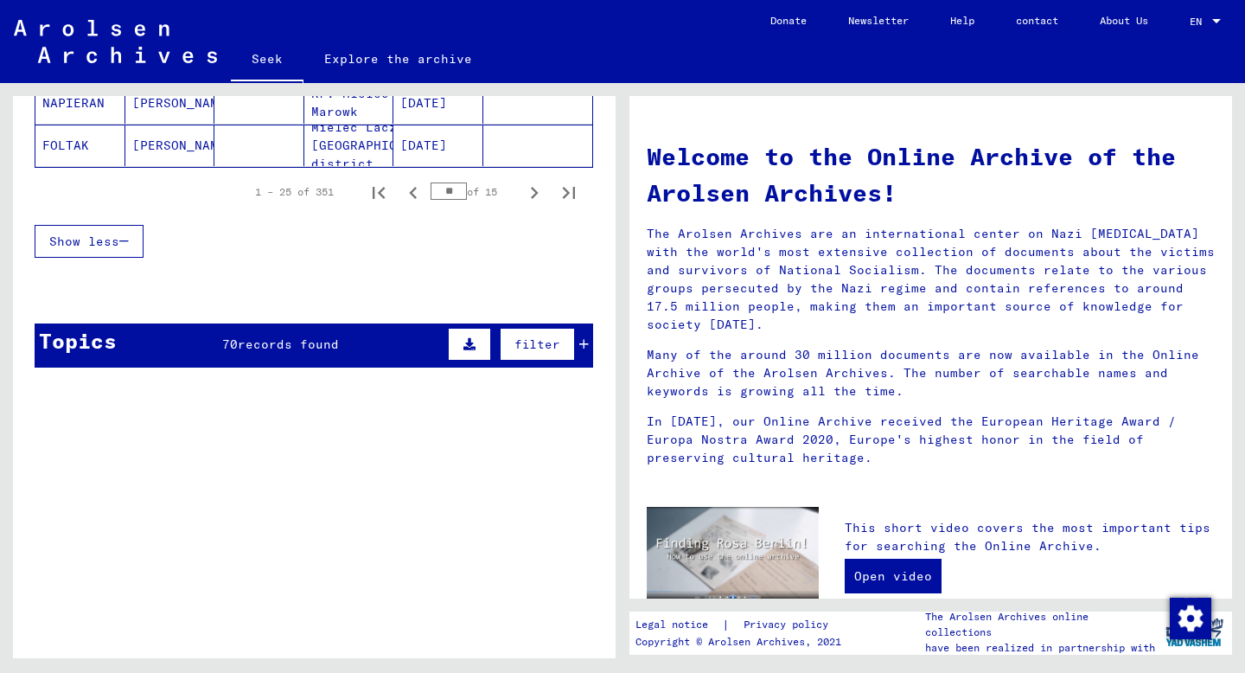
scroll to position [1327, 0]
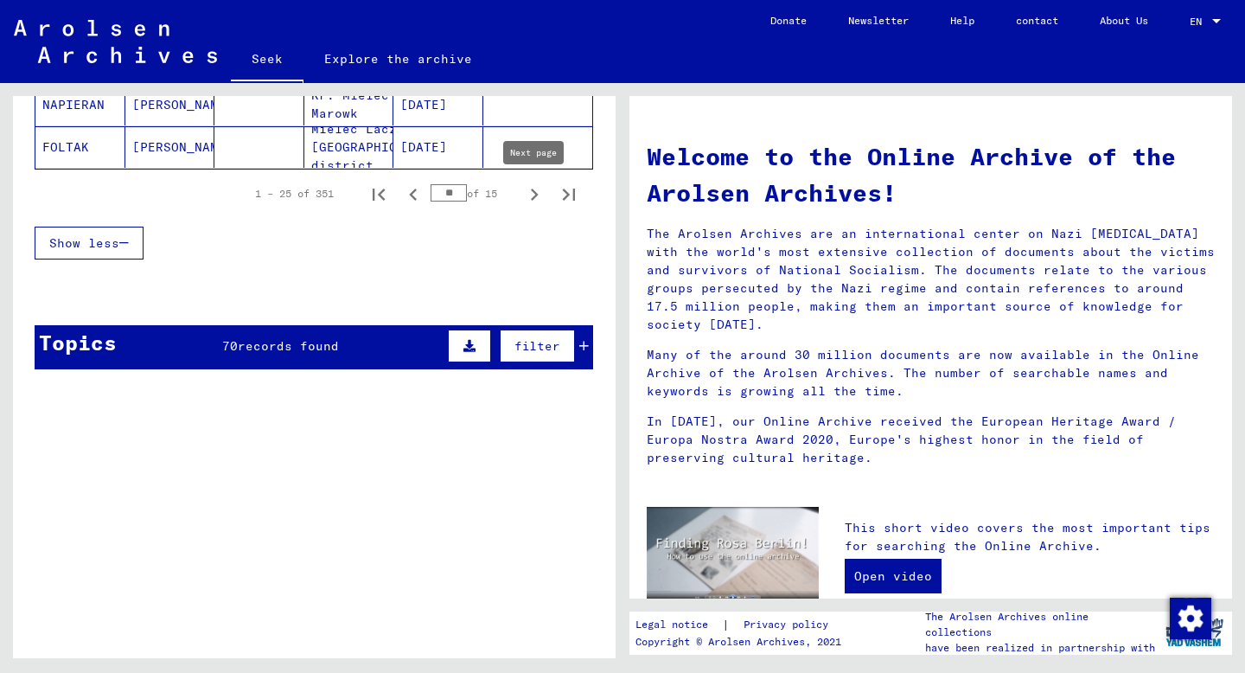
click at [538, 201] on icon "Next page" at bounding box center [534, 194] width 24 height 24
type input "**"
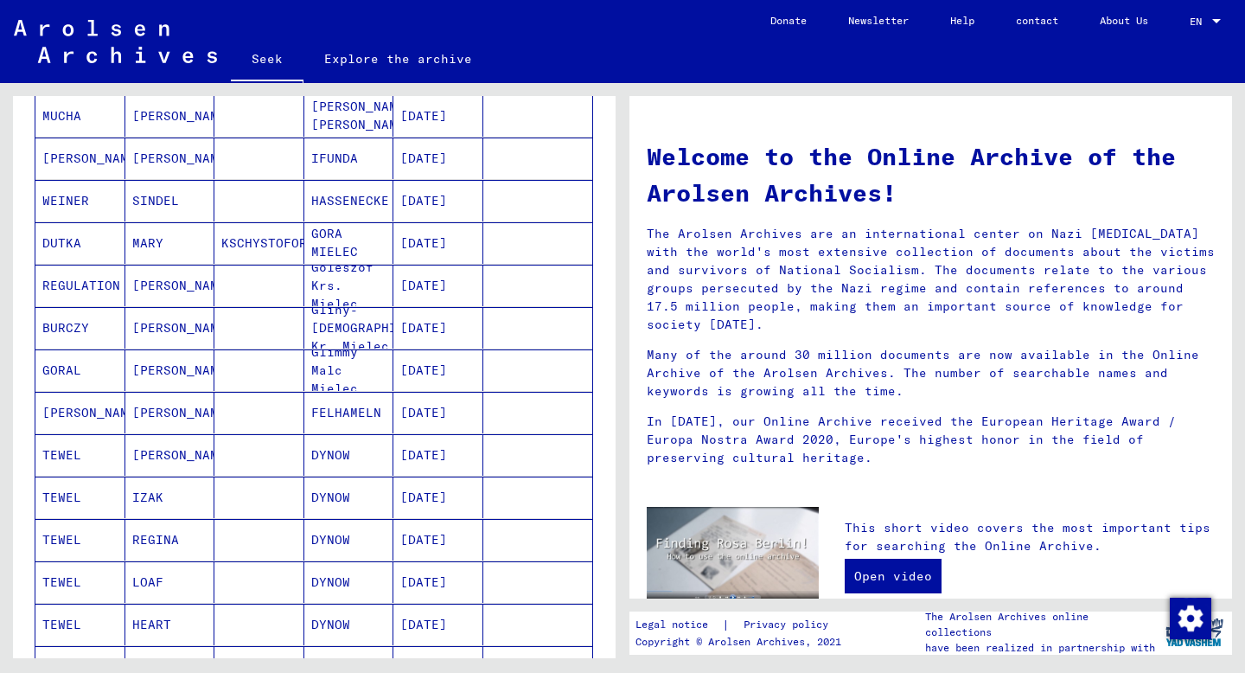
scroll to position [591, 0]
